Goal: Information Seeking & Learning: Learn about a topic

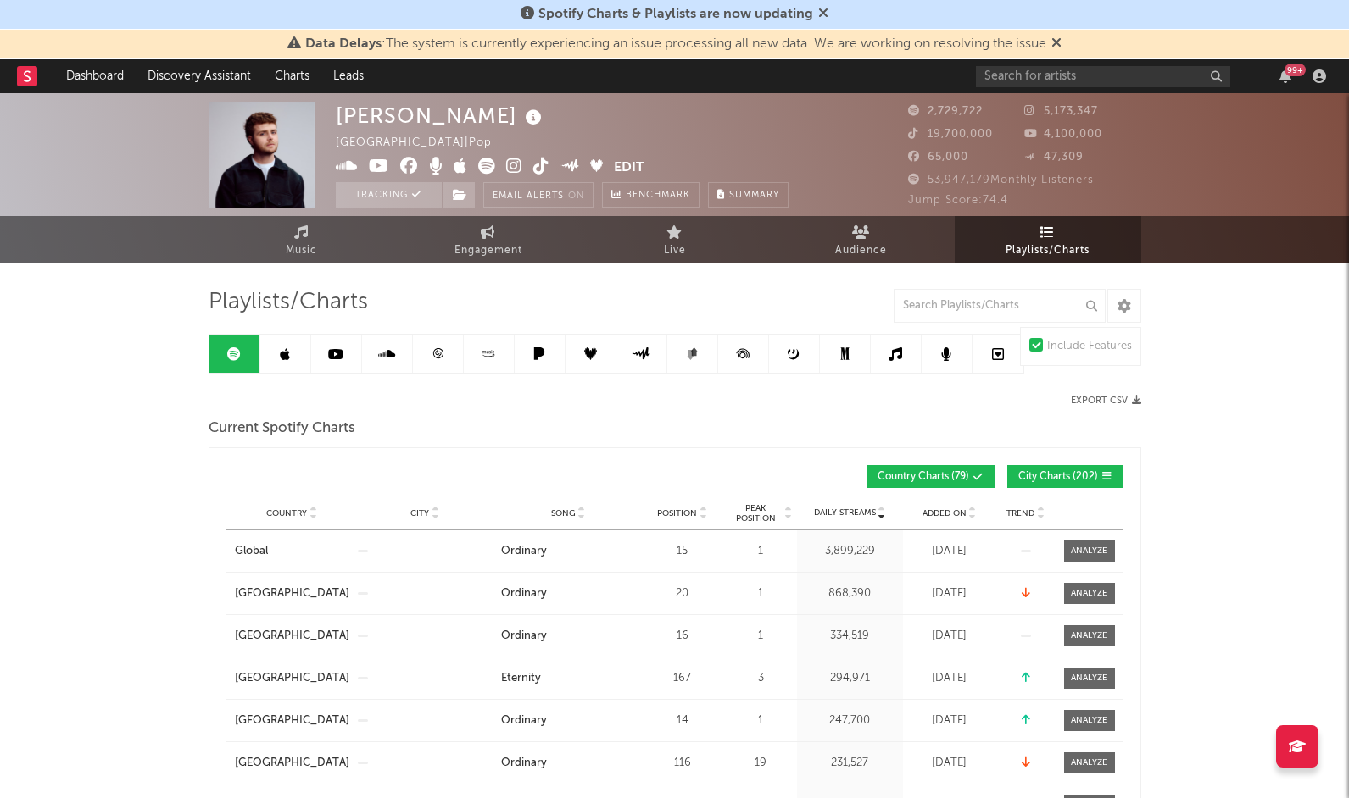
click at [31, 74] on rect at bounding box center [27, 76] width 20 height 20
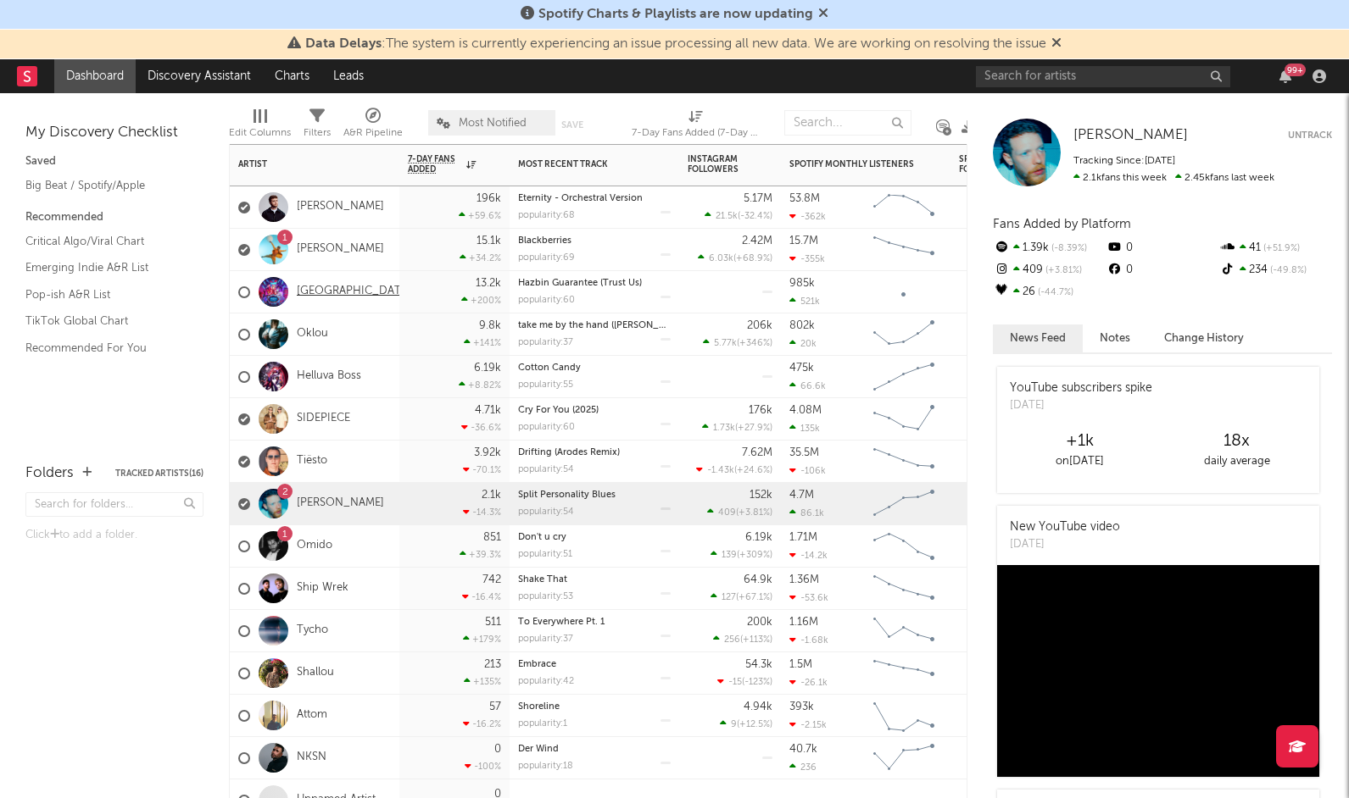
click at [330, 291] on link "[GEOGRAPHIC_DATA]" at bounding box center [354, 292] width 114 height 14
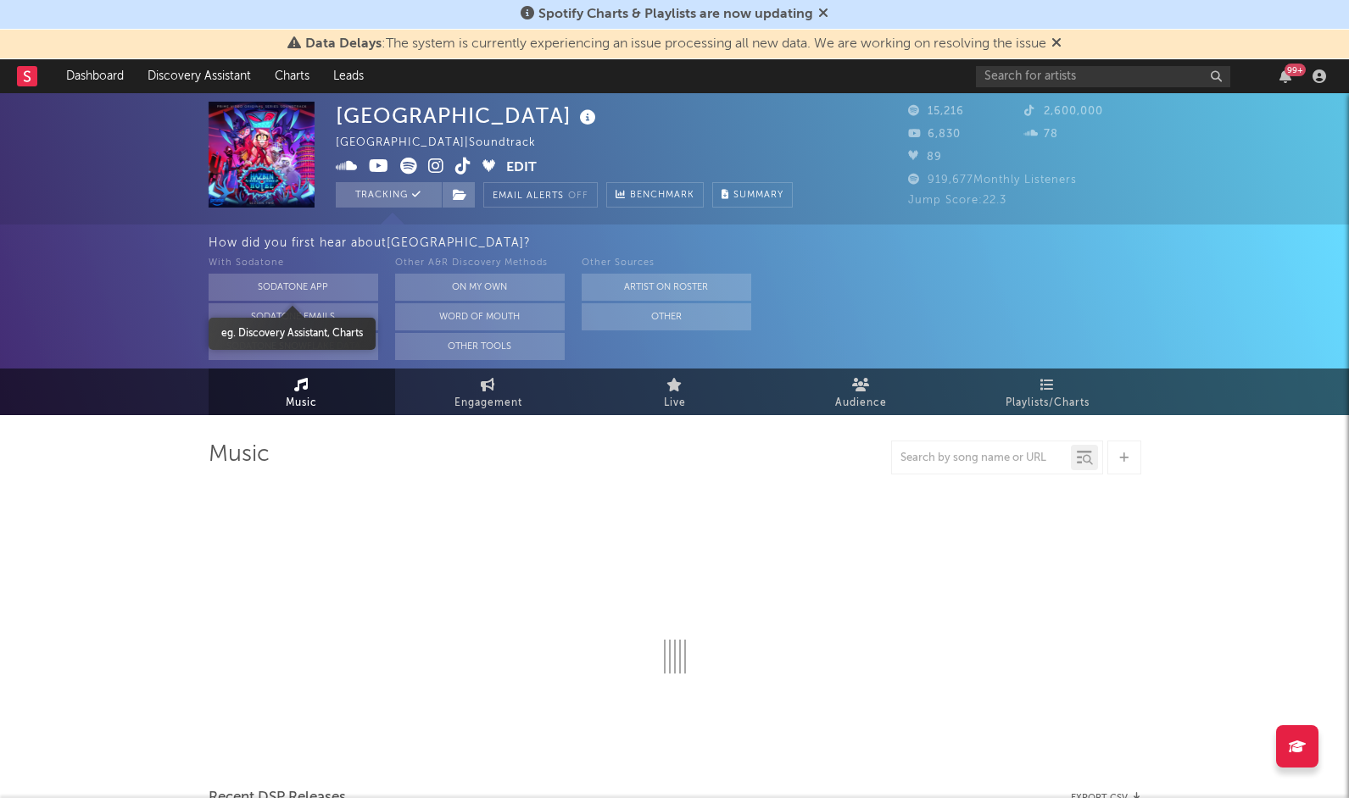
select select "1w"
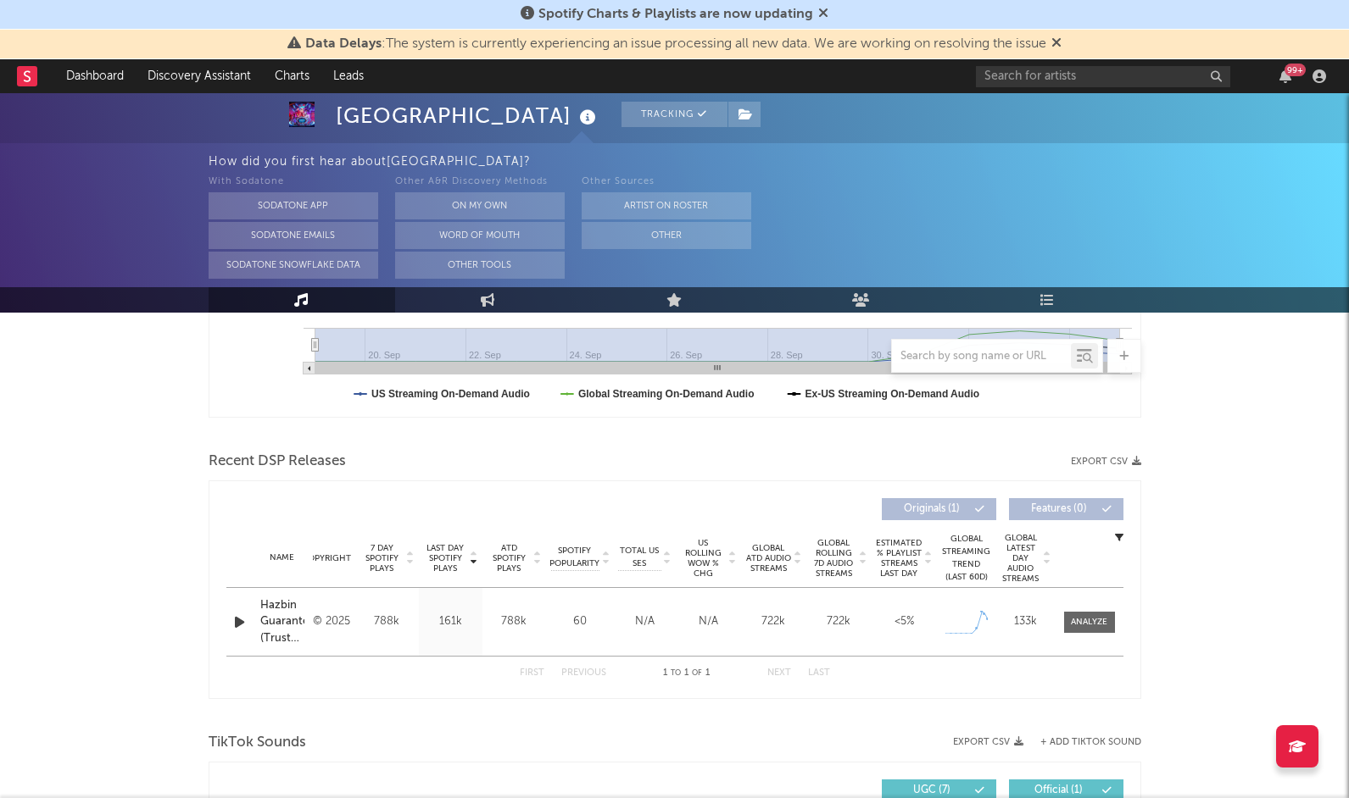
scroll to position [565, 0]
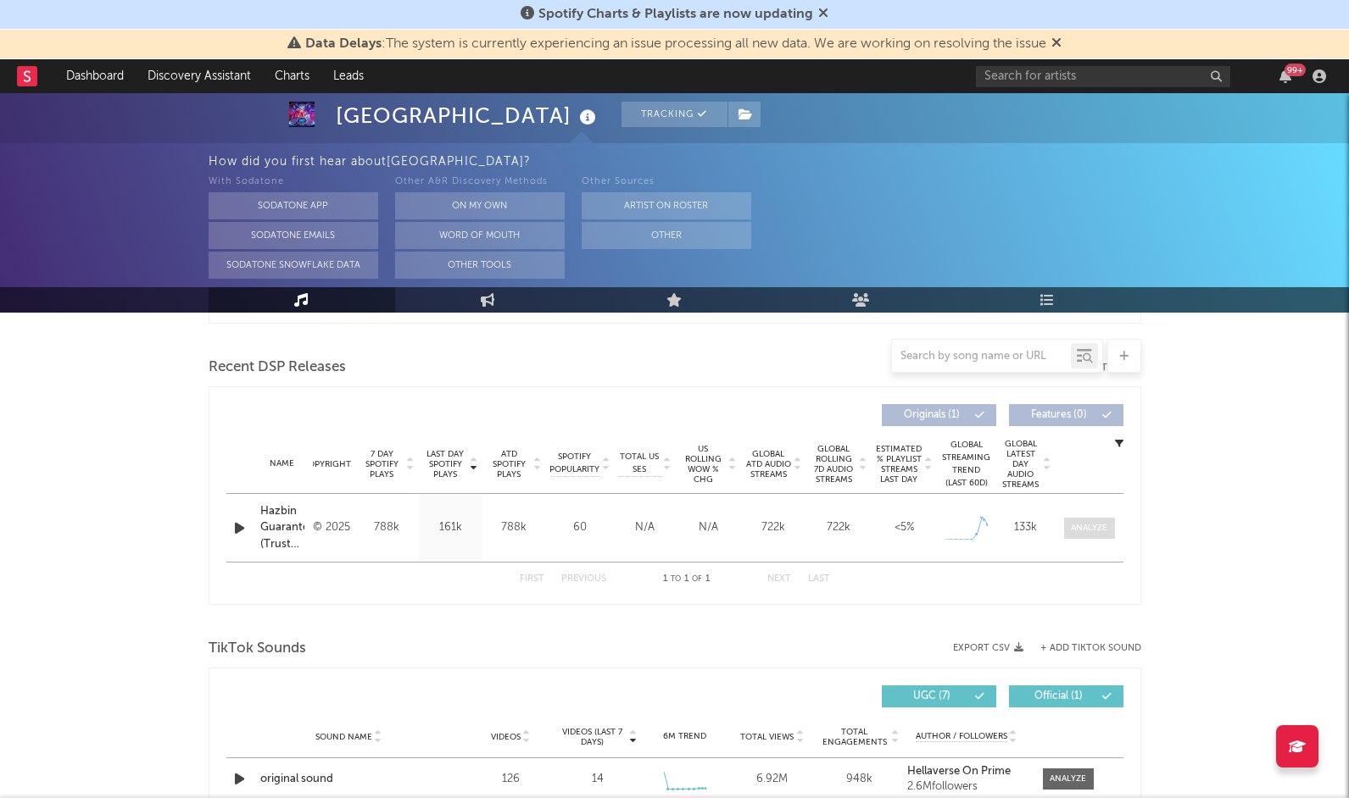
click at [1095, 531] on div at bounding box center [1089, 528] width 36 height 13
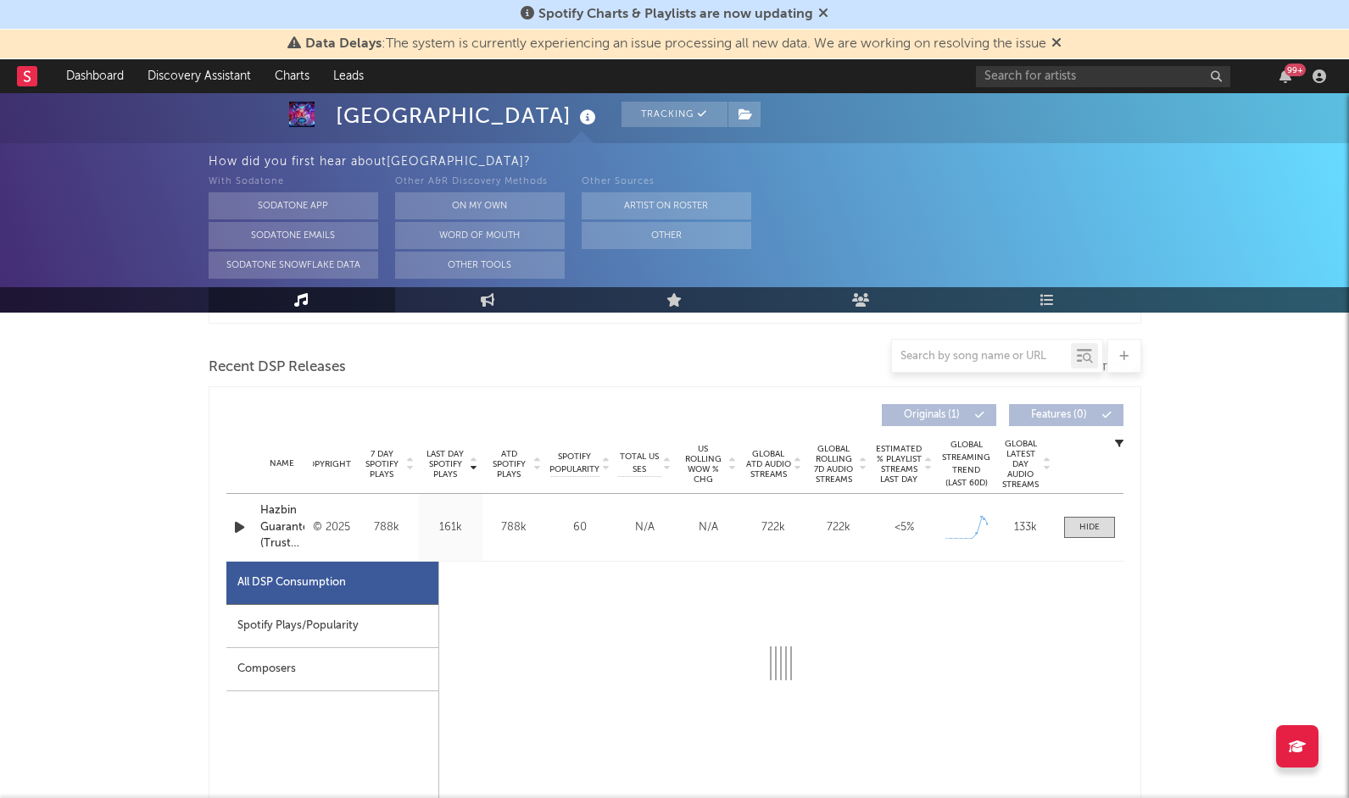
select select "1w"
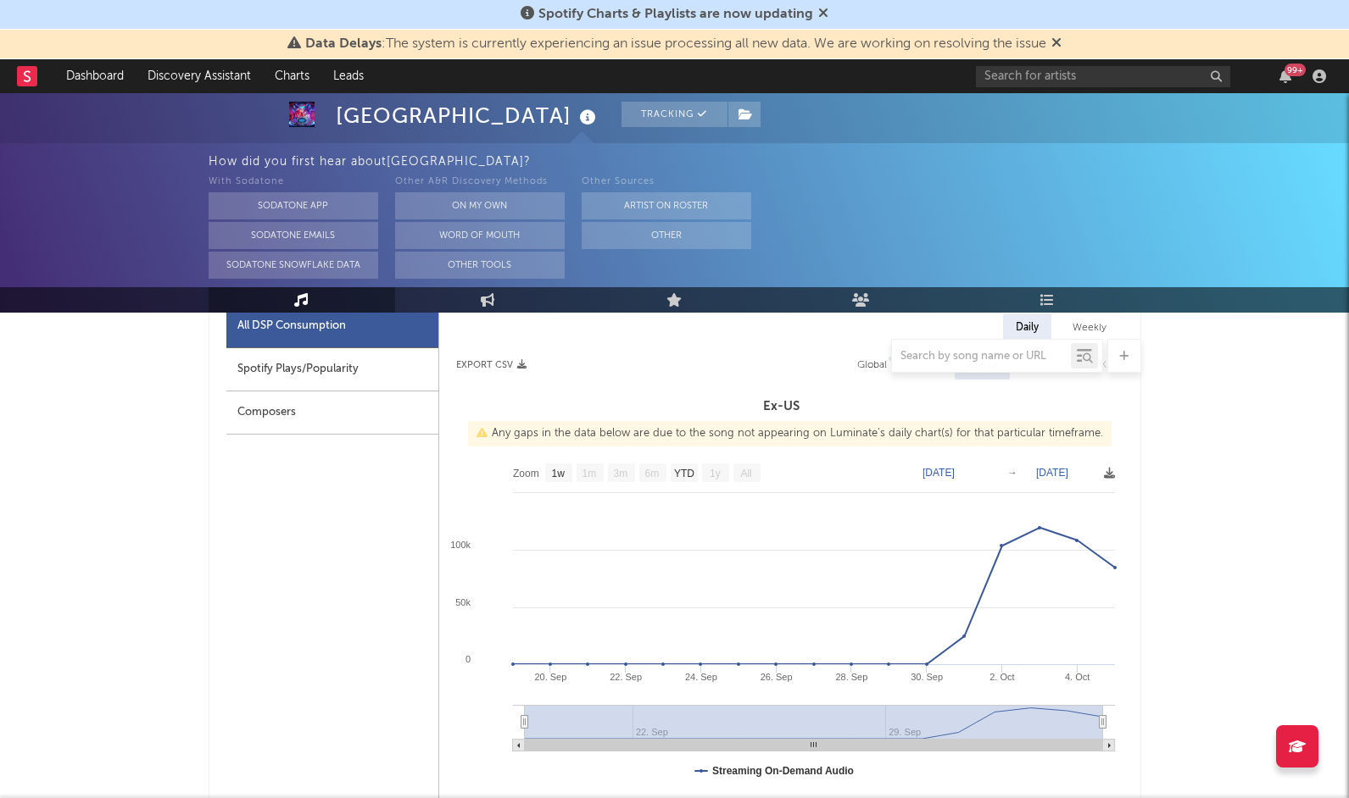
scroll to position [821, 0]
click at [366, 375] on div "Spotify Plays/Popularity" at bounding box center [332, 369] width 212 height 43
select select "1w"
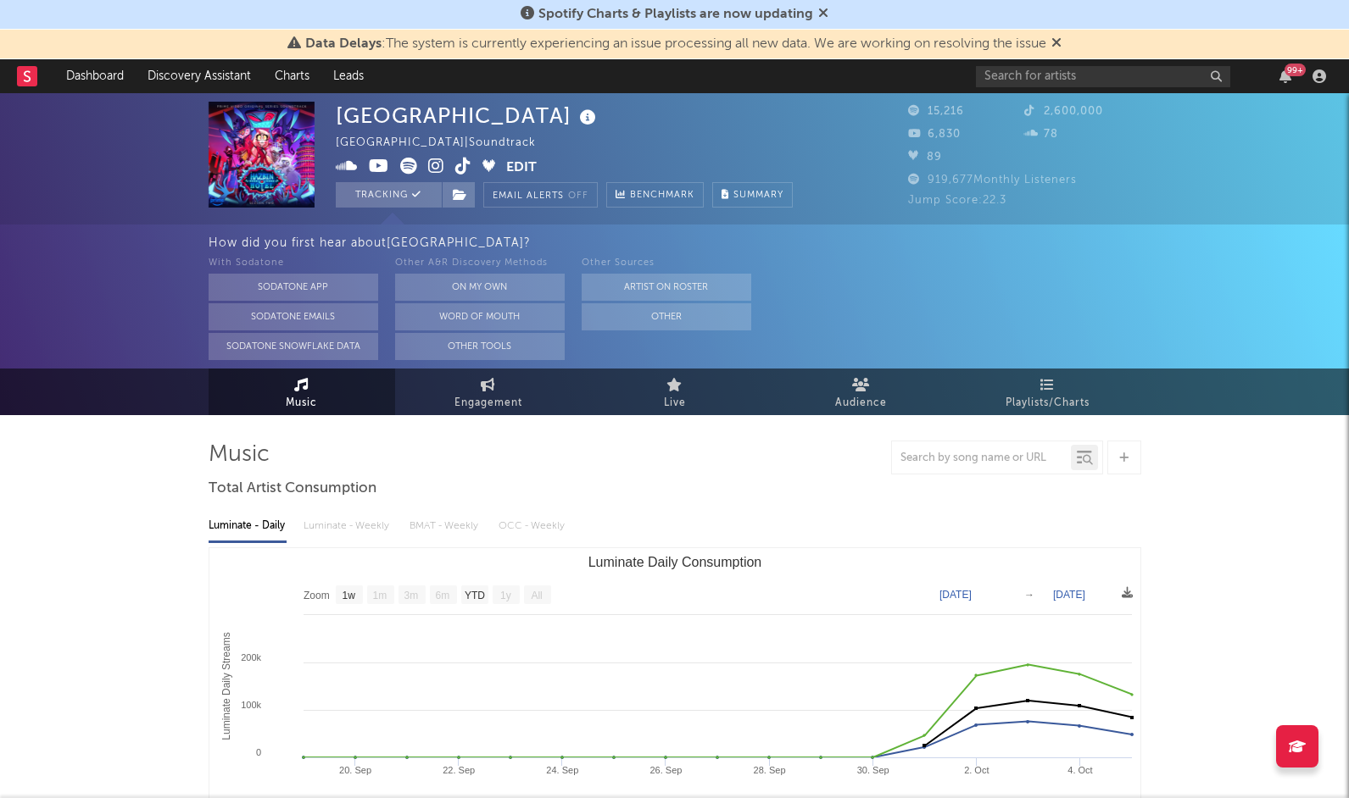
scroll to position [0, 0]
